Goal: Task Accomplishment & Management: Complete application form

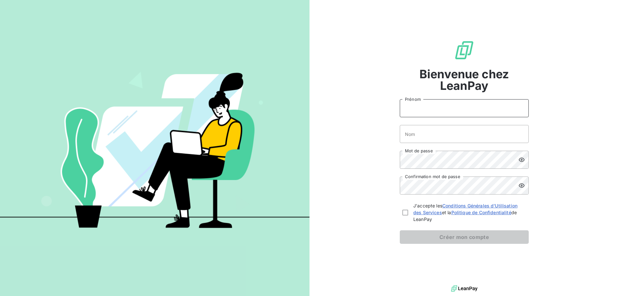
click at [420, 106] on input "Prénom" at bounding box center [464, 108] width 129 height 18
type input "s"
type input "Sylvie"
click at [434, 135] on input "Nom" at bounding box center [464, 134] width 129 height 18
type input "a"
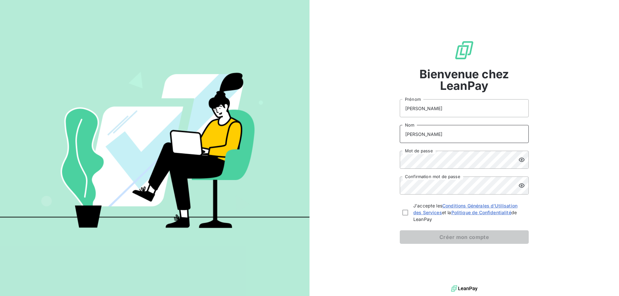
type input "Arias"
click at [522, 160] on icon at bounding box center [522, 160] width 6 height 4
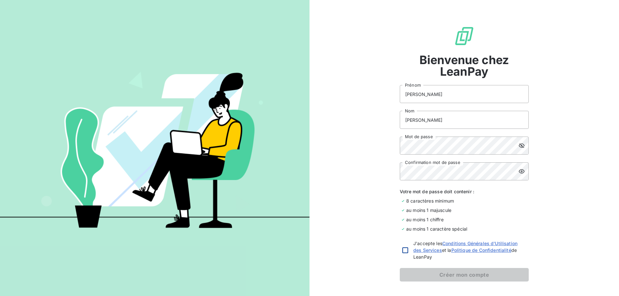
click at [405, 252] on div at bounding box center [405, 251] width 6 height 6
checkbox input "true"
click at [519, 174] on icon at bounding box center [522, 172] width 6 height 4
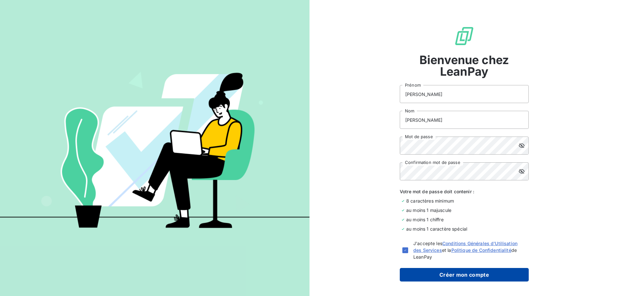
click at [457, 275] on button "Créer mon compte" at bounding box center [464, 275] width 129 height 14
